Goal: Complete application form

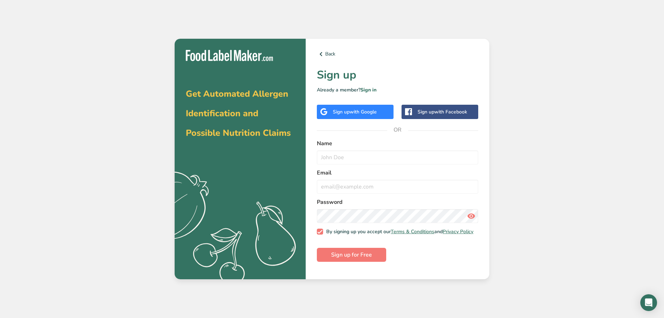
click at [365, 112] on span "with Google" at bounding box center [363, 111] width 27 height 7
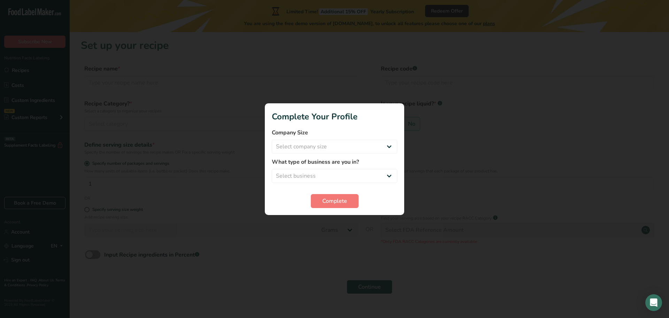
drag, startPoint x: 450, startPoint y: 246, endPoint x: 420, endPoint y: 226, distance: 36.3
click at [450, 245] on div at bounding box center [334, 159] width 669 height 318
click at [341, 196] on button "Complete" at bounding box center [335, 201] width 48 height 14
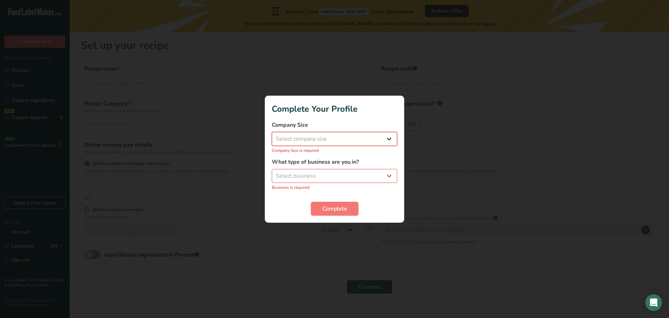
click at [358, 142] on select "Select company size Fewer than 10 Employees 10 to 50 Employees 51 to 500 Employ…" at bounding box center [334, 139] width 125 height 14
select select "1"
click at [272, 135] on select "Select company size Fewer than 10 Employees 10 to 50 Employees 51 to 500 Employ…" at bounding box center [334, 139] width 125 height 14
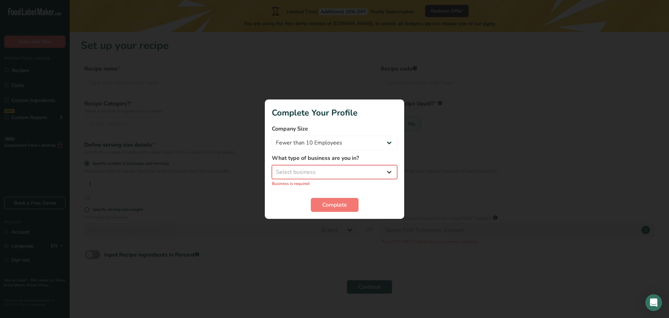
click at [347, 173] on select "Select business Packaged Food Manufacturer Restaurant & Cafe Bakery Meal Plans …" at bounding box center [334, 172] width 125 height 14
click at [312, 264] on div at bounding box center [334, 159] width 669 height 318
click at [338, 167] on select "Select business Packaged Food Manufacturer Restaurant & Cafe Bakery Meal Plans …" at bounding box center [334, 172] width 125 height 14
select select "8"
click at [272, 168] on select "Select business Packaged Food Manufacturer Restaurant & Cafe Bakery Meal Plans …" at bounding box center [334, 172] width 125 height 14
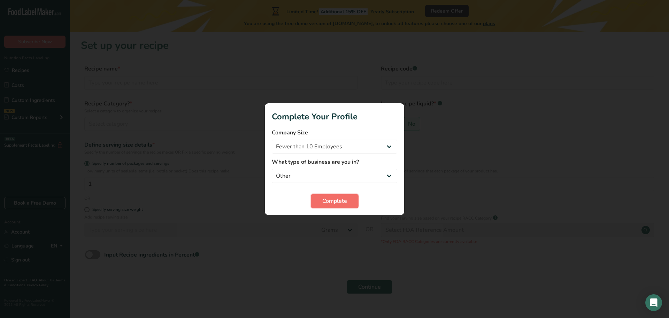
click at [329, 200] on span "Complete" at bounding box center [334, 201] width 25 height 8
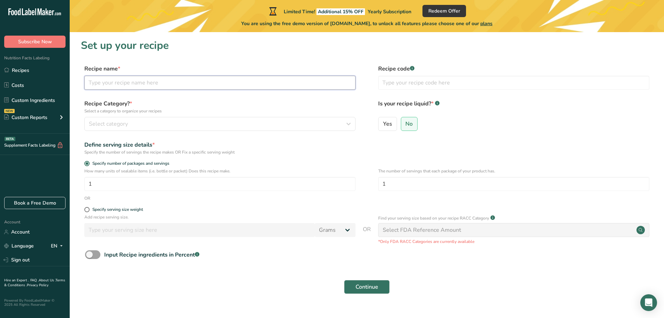
click at [117, 79] on input "text" at bounding box center [219, 83] width 271 height 14
